Goal: Information Seeking & Learning: Learn about a topic

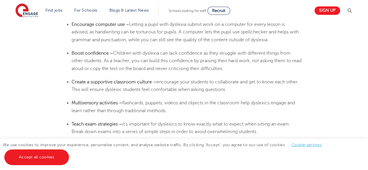
scroll to position [1077, 0]
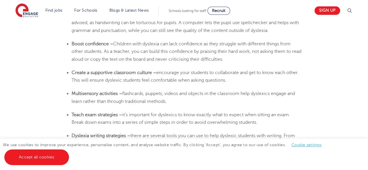
click at [123, 93] on span "flashcards, puppets, videos and objects in the classroom help dyslexics engage …" at bounding box center [183, 97] width 223 height 13
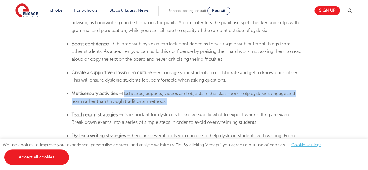
drag, startPoint x: 123, startPoint y: 93, endPoint x: 164, endPoint y: 104, distance: 42.1
click at [164, 104] on span "flashcards, puppets, videos and objects in the classroom help dyslexics engage …" at bounding box center [183, 97] width 223 height 13
click at [199, 93] on span "flashcards, puppets, videos and objects in the classroom help dyslexics engage …" at bounding box center [183, 97] width 223 height 13
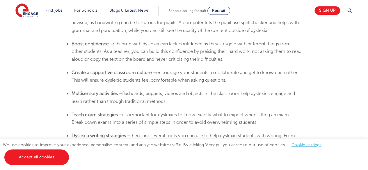
drag, startPoint x: 124, startPoint y: 95, endPoint x: 171, endPoint y: 104, distance: 48.3
click at [171, 104] on li "Multisensory activities – flashcards, puppets, videos and objects in the classr…" at bounding box center [187, 97] width 231 height 15
copy span "flashcards, puppets, videos and objects in the classroom help dyslexics engage …"
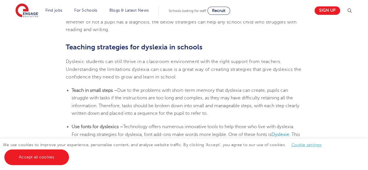
scroll to position [931, 0]
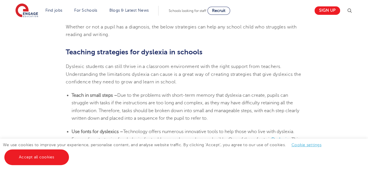
click at [119, 95] on span "Due to the problems with short-term memory that dyslexia can create, pupils can…" at bounding box center [186, 107] width 228 height 28
click at [121, 96] on span "Due to the problems with short-term memory that dyslexia can create, pupils can…" at bounding box center [186, 107] width 228 height 28
click at [121, 94] on span "Due to the problems with short-term memory that dyslexia can create, pupils can…" at bounding box center [186, 107] width 228 height 28
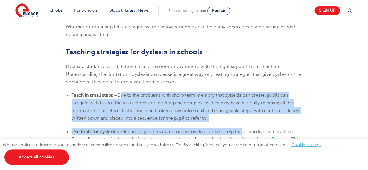
drag, startPoint x: 120, startPoint y: 95, endPoint x: 242, endPoint y: 124, distance: 125.6
click at [236, 119] on li "Teach in small steps – Due to the problems with short-term memory that [MEDICAL…" at bounding box center [187, 107] width 231 height 31
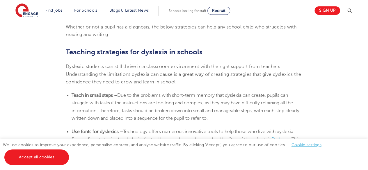
drag, startPoint x: 120, startPoint y: 95, endPoint x: 230, endPoint y: 118, distance: 113.1
click at [230, 118] on li "Teach in small steps – Due to the problems with short-term memory that [MEDICAL…" at bounding box center [187, 107] width 231 height 31
copy span "Due to the problems with short-term memory that dyslexia can create, pupils can…"
